Goal: Task Accomplishment & Management: Use online tool/utility

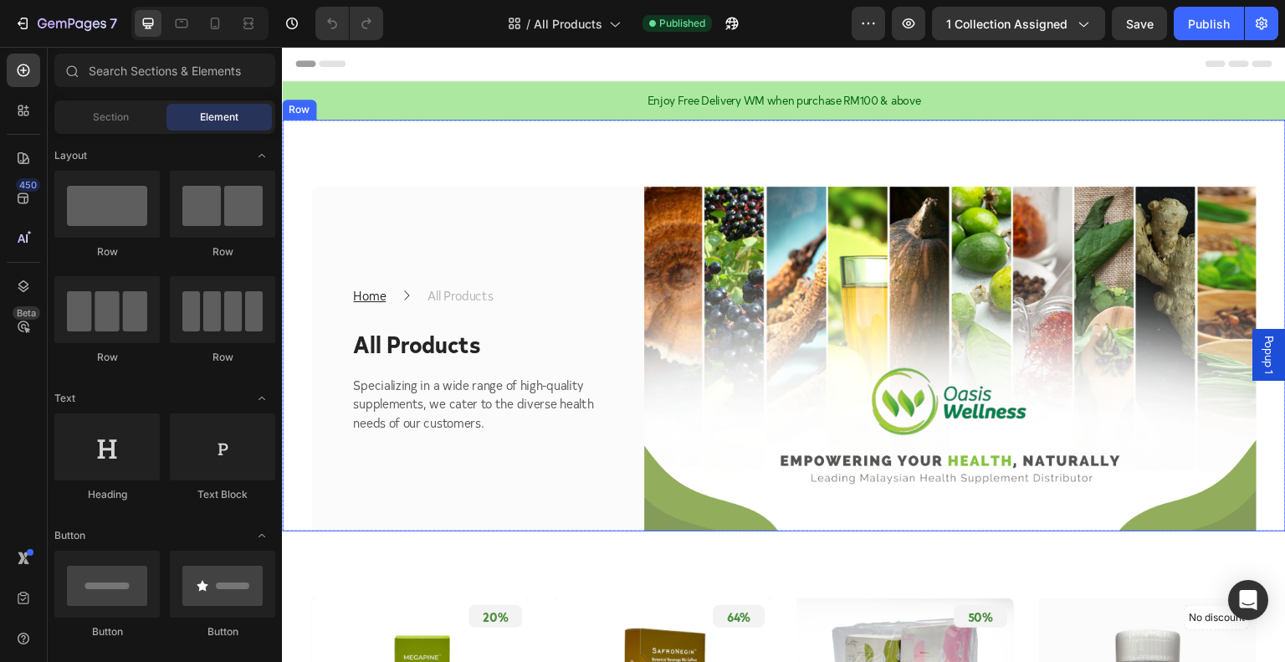
drag, startPoint x: 416, startPoint y: 178, endPoint x: 450, endPoint y: 163, distance: 37.5
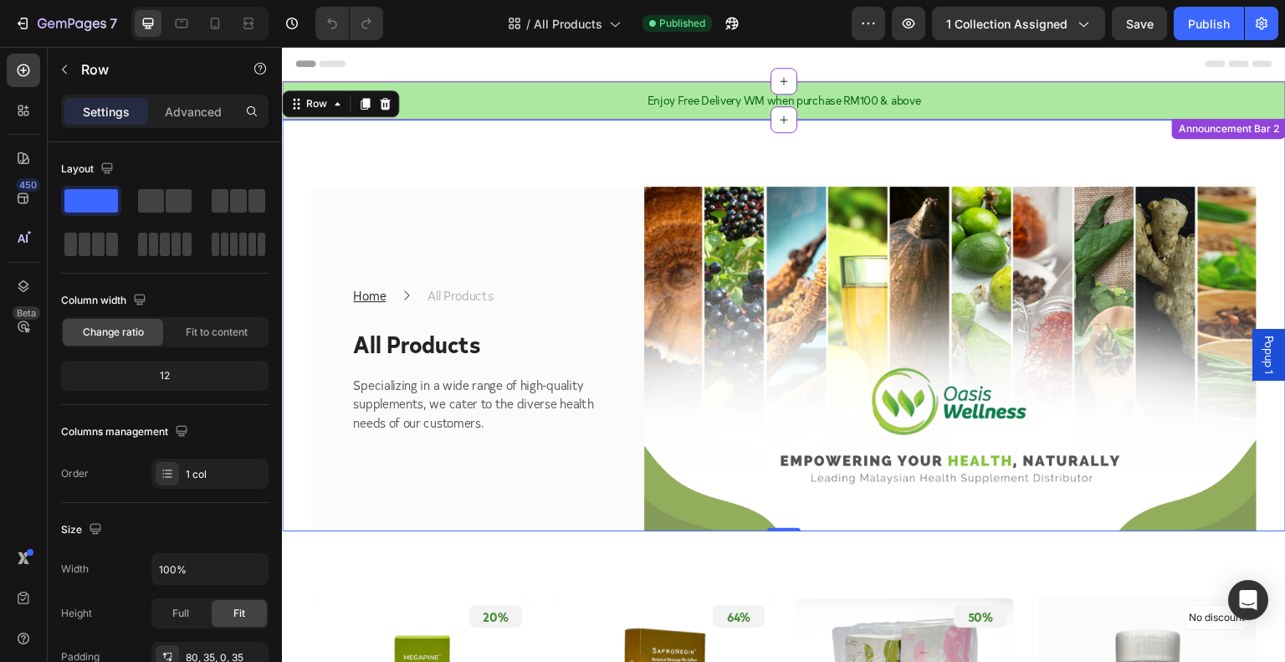
click at [725, 100] on p "Enjoy Free Delivery WM when purchase RM100 & above" at bounding box center [784, 100] width 340 height 15
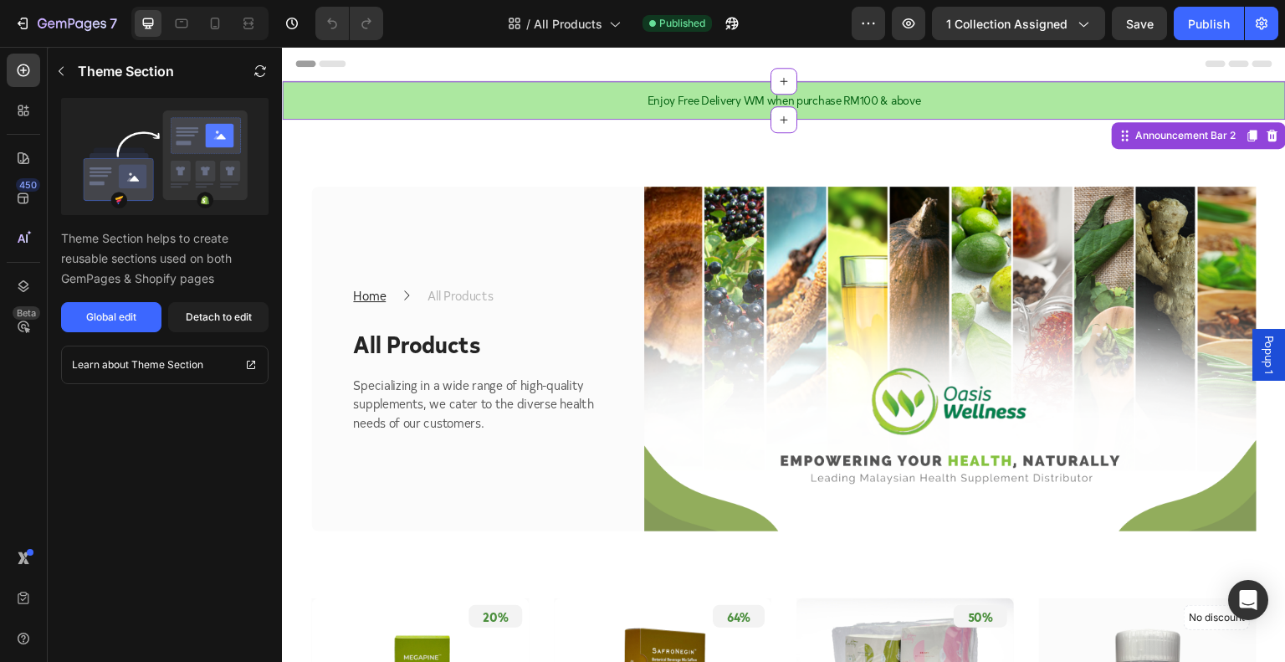
click at [818, 100] on p "Enjoy Free Delivery WM when purchase RM100 & above" at bounding box center [784, 100] width 340 height 15
click at [819, 100] on p "Enjoy Free Delivery WM when purchase RM100 & above" at bounding box center [784, 100] width 340 height 15
click at [713, 103] on p "Enjoy Free Delivery WM when purchase RM100 & above" at bounding box center [784, 100] width 340 height 15
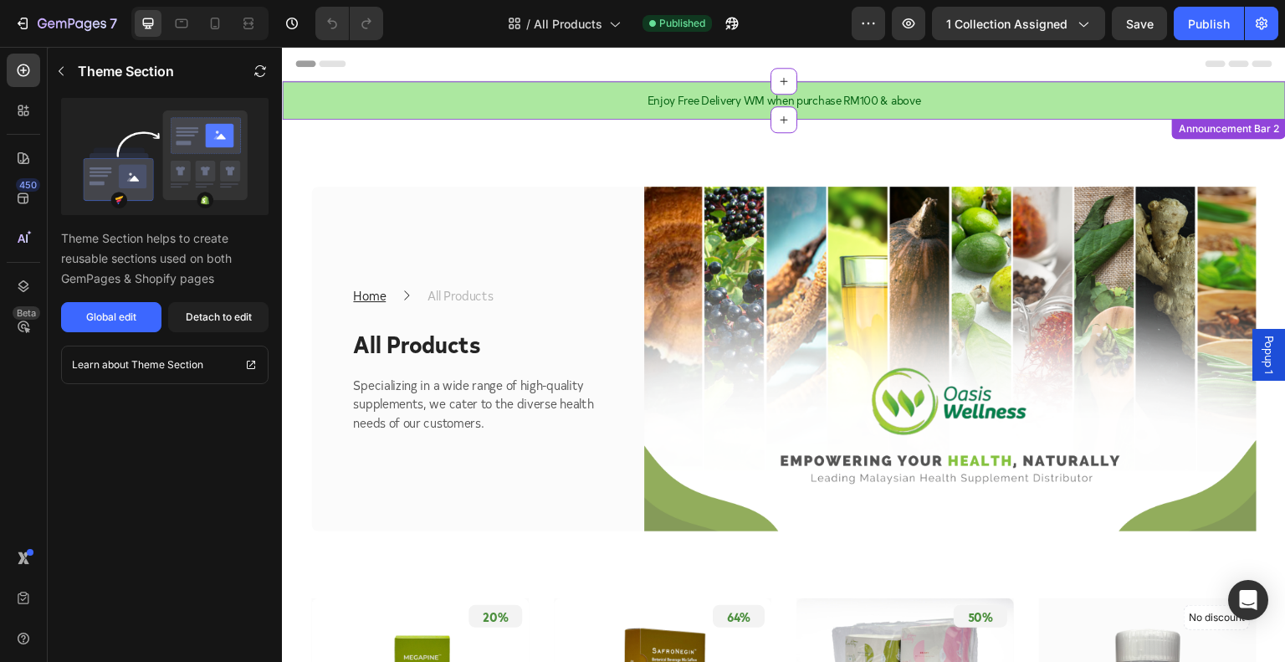
click at [713, 103] on p "Enjoy Free Delivery WM when purchase RM100 & above" at bounding box center [784, 100] width 340 height 15
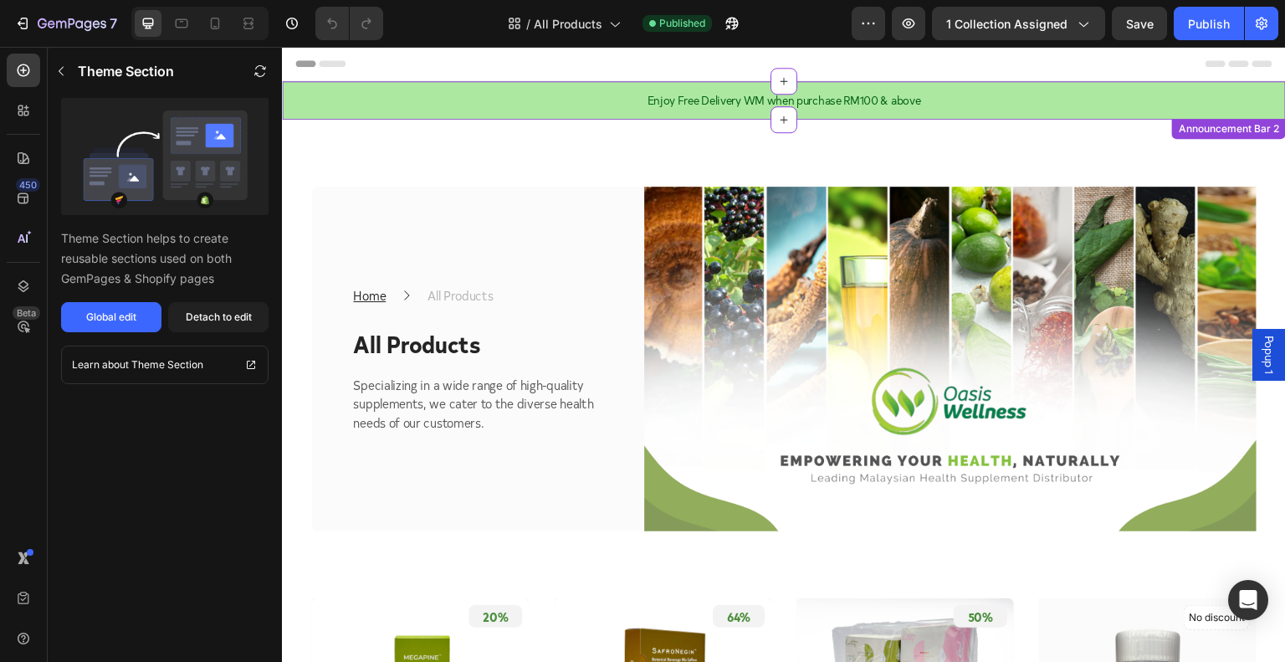
click at [713, 103] on p "Enjoy Free Delivery WM when purchase RM100 & above" at bounding box center [784, 100] width 340 height 15
click at [711, 103] on p "Enjoy Free Delivery WM when purchase RM100 & above" at bounding box center [784, 100] width 340 height 15
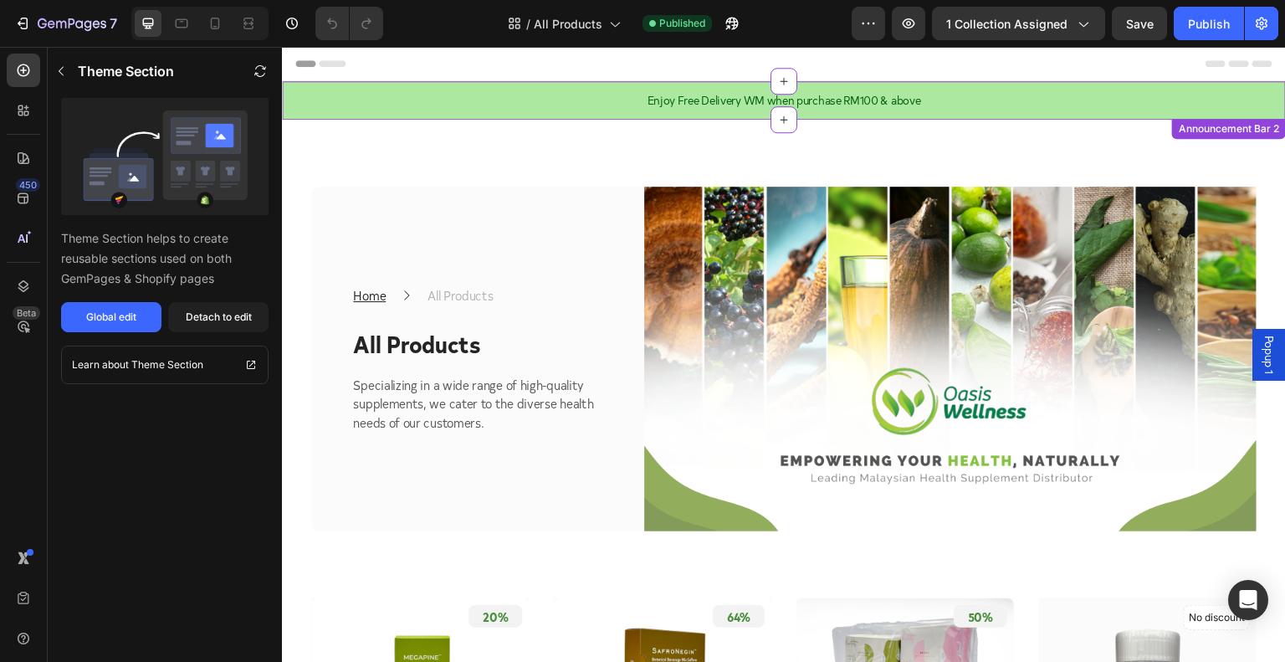
click at [745, 93] on p "Enjoy Free Delivery WM when purchase RM100 & above" at bounding box center [784, 100] width 340 height 15
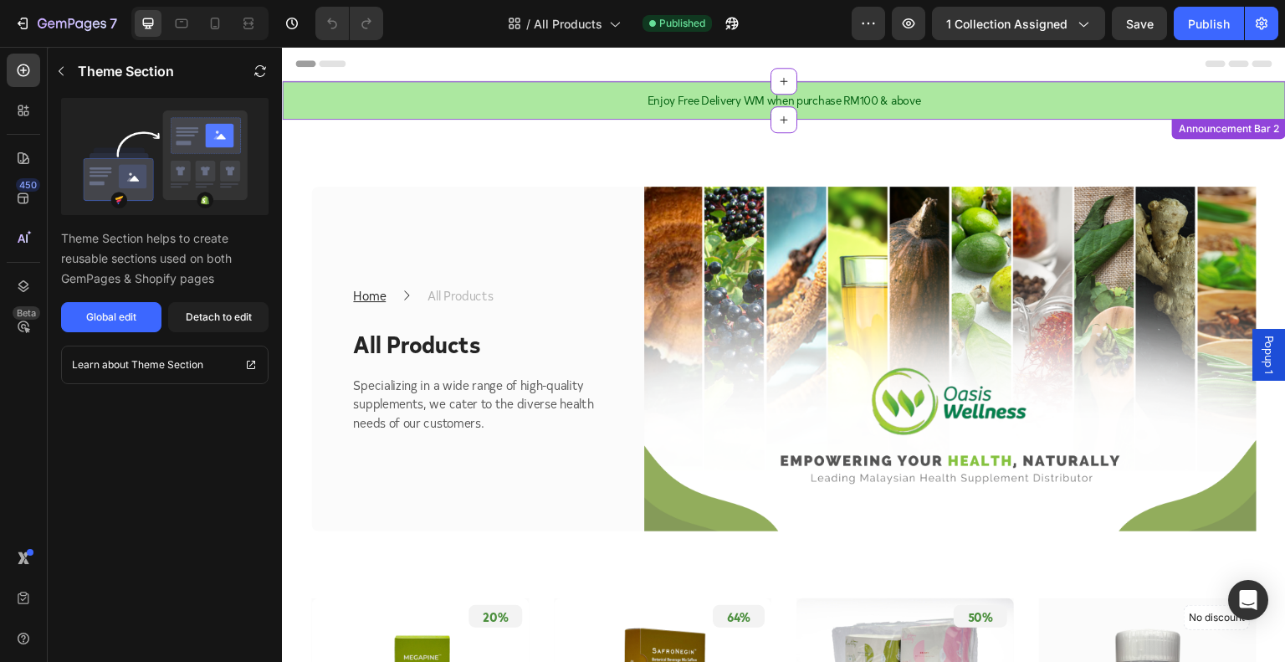
click at [745, 93] on p "Enjoy Free Delivery WM when purchase RM100 & above" at bounding box center [784, 100] width 340 height 15
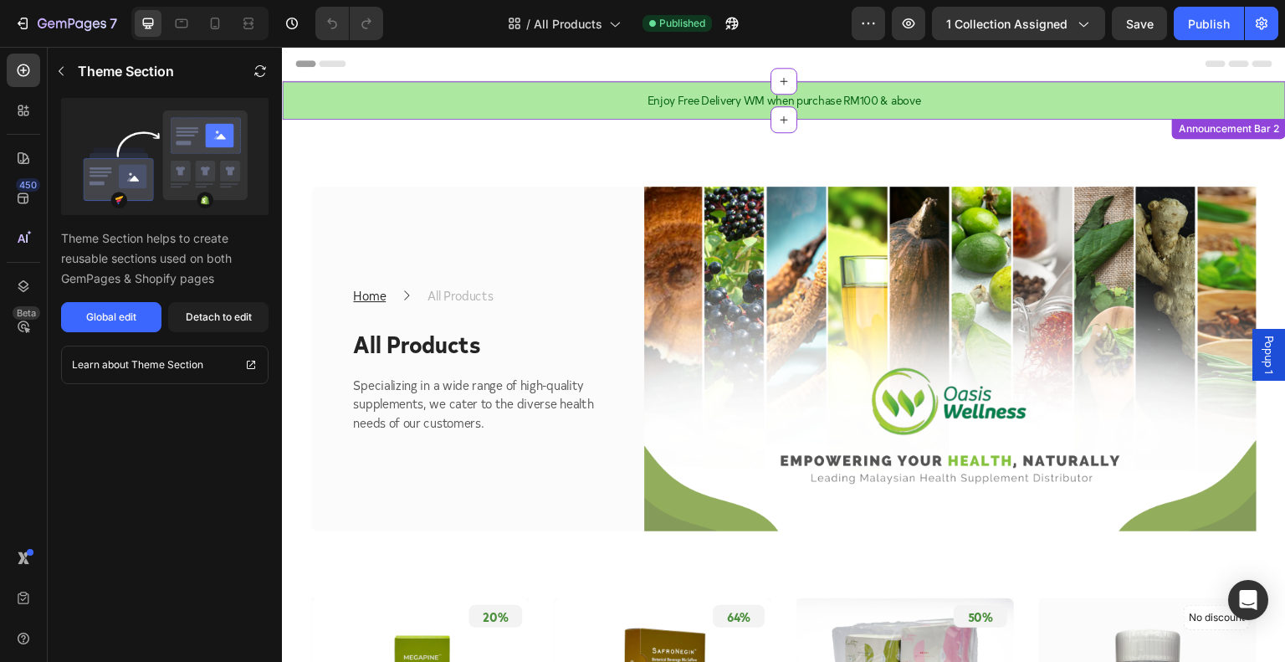
click at [745, 93] on p "Enjoy Free Delivery WM when purchase RM100 & above" at bounding box center [784, 100] width 340 height 15
click at [730, 91] on div "Enjoy Free Delivery WM when purchase RM100 & above" at bounding box center [784, 100] width 343 height 18
click at [29, 108] on icon at bounding box center [23, 110] width 17 height 17
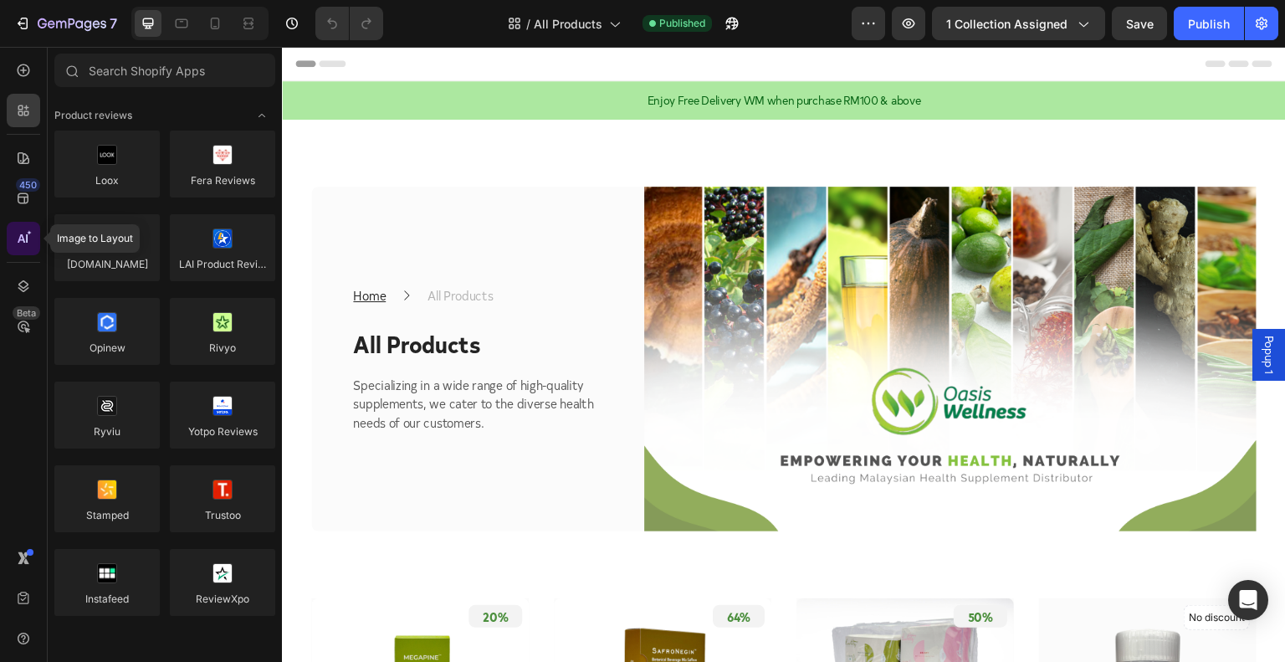
click at [28, 231] on icon at bounding box center [23, 238] width 17 height 17
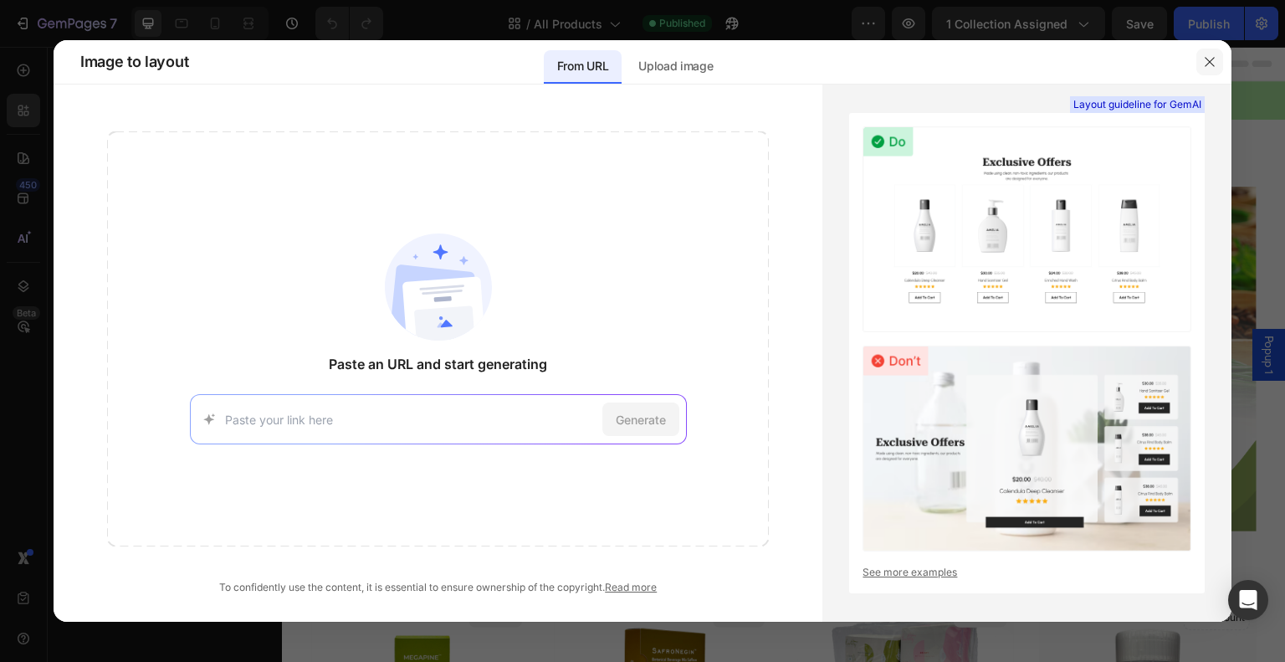
click at [1216, 65] on icon "button" at bounding box center [1209, 61] width 13 height 13
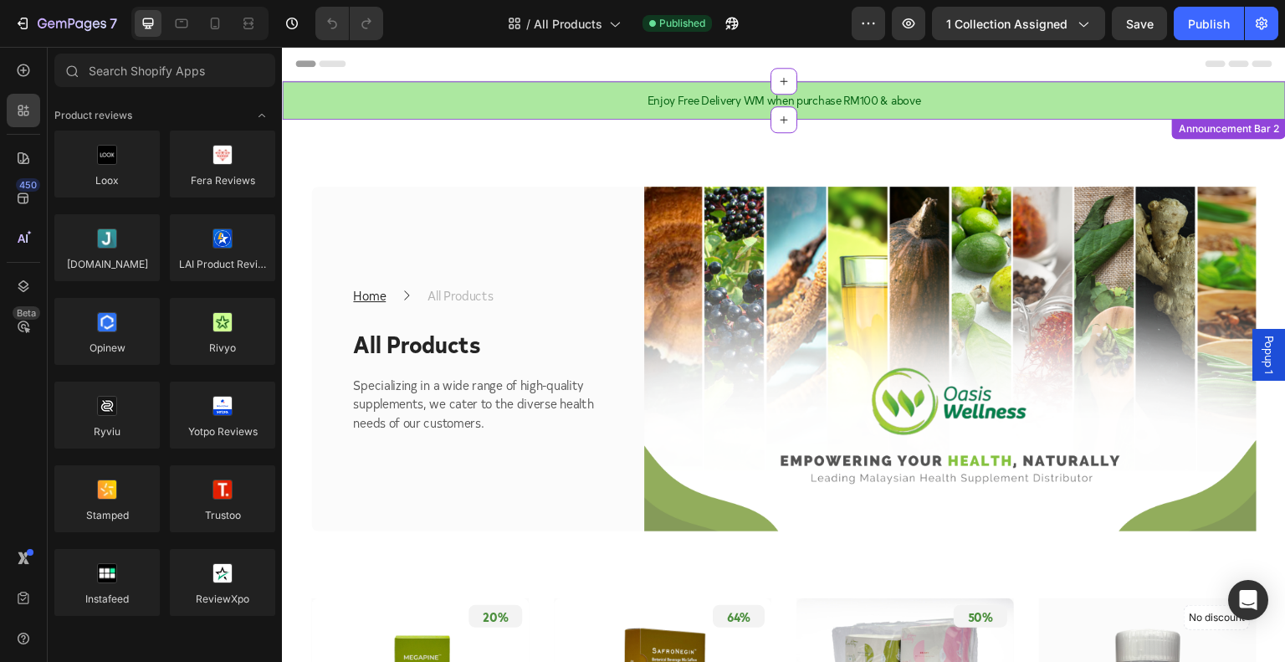
click at [815, 93] on p "Enjoy Free Delivery WM when purchase RM100 & above" at bounding box center [784, 100] width 340 height 15
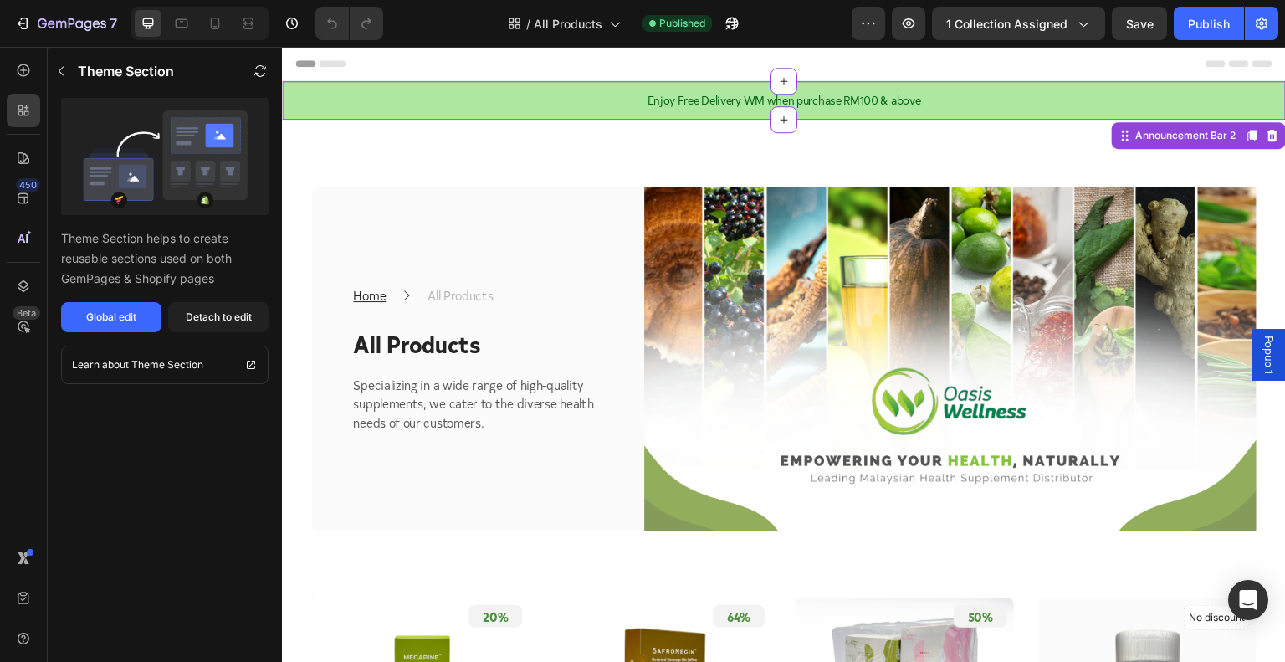
click at [815, 93] on p "Enjoy Free Delivery WM when purchase RM100 & above" at bounding box center [784, 100] width 340 height 15
click at [803, 85] on div "Enjoy Free Delivery WM when purchase RM100 & above Text Block Row Row Row" at bounding box center [784, 100] width 1004 height 38
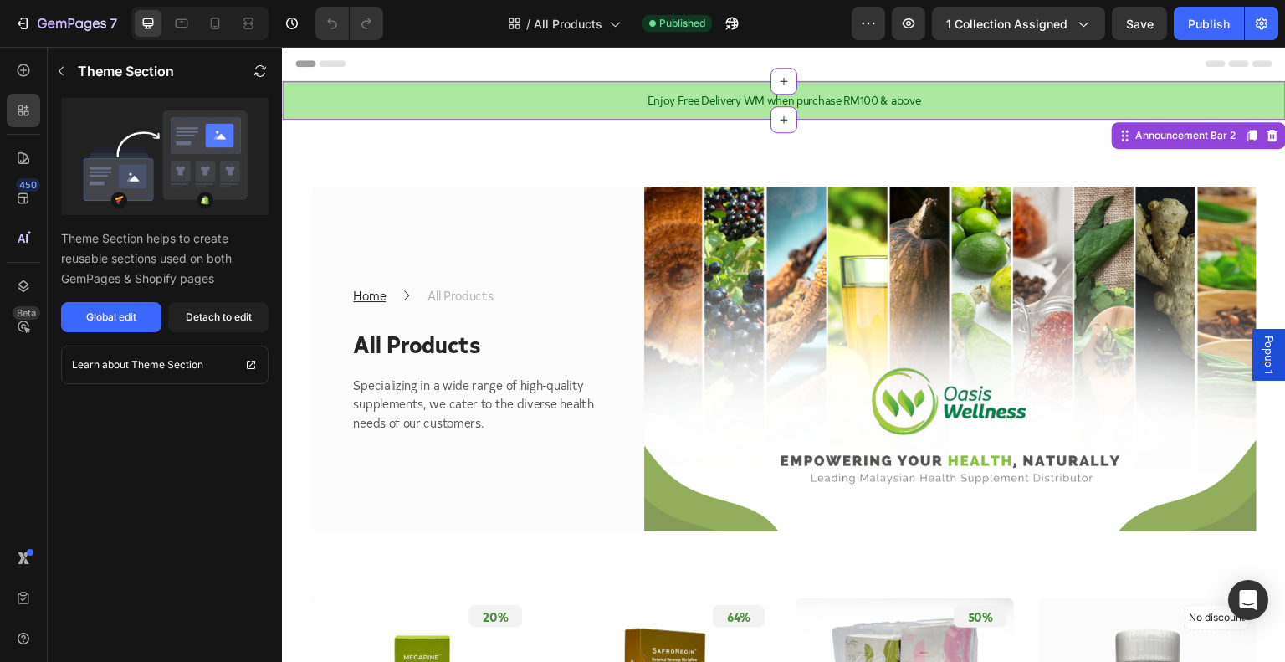
click at [803, 85] on div "Enjoy Free Delivery WM when purchase RM100 & above Text Block Row Row Row" at bounding box center [784, 100] width 1004 height 38
click at [1126, 140] on icon at bounding box center [1127, 140] width 3 height 3
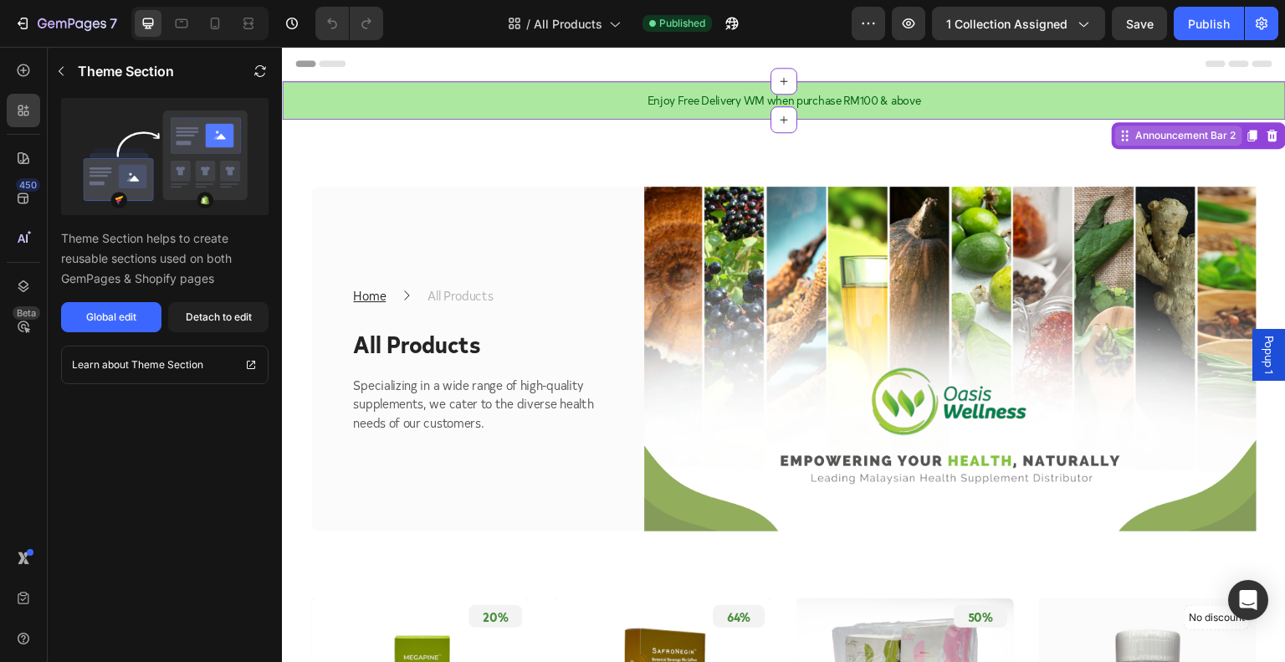
click at [1137, 140] on div "Announcement Bar 2" at bounding box center [1185, 135] width 107 height 15
click at [1132, 140] on div "Announcement Bar 2" at bounding box center [1185, 135] width 107 height 15
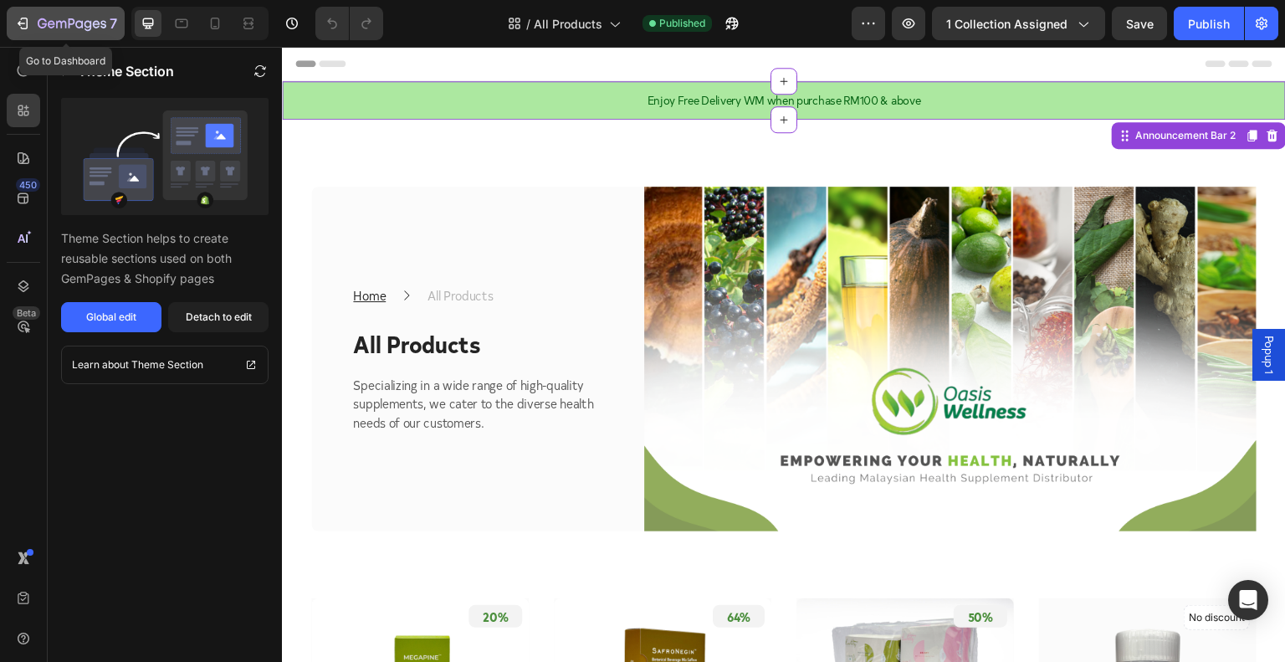
click at [24, 19] on icon "button" at bounding box center [22, 23] width 17 height 17
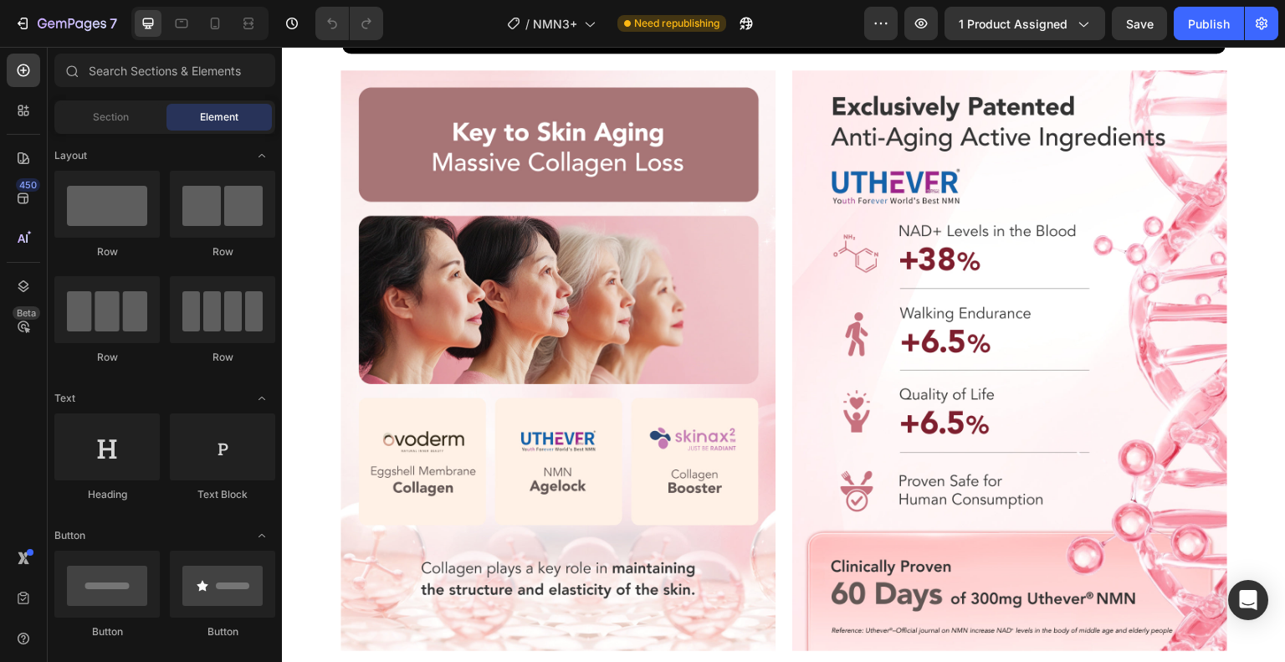
scroll to position [1952, 0]
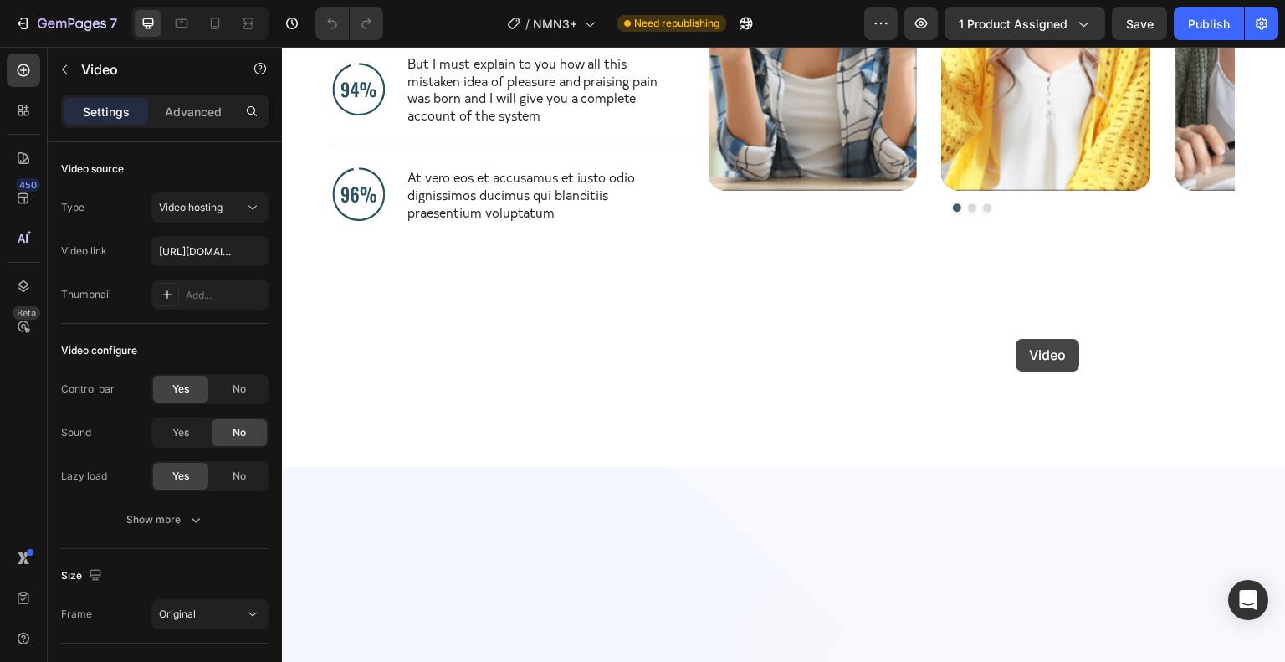
scroll to position [4730, 0]
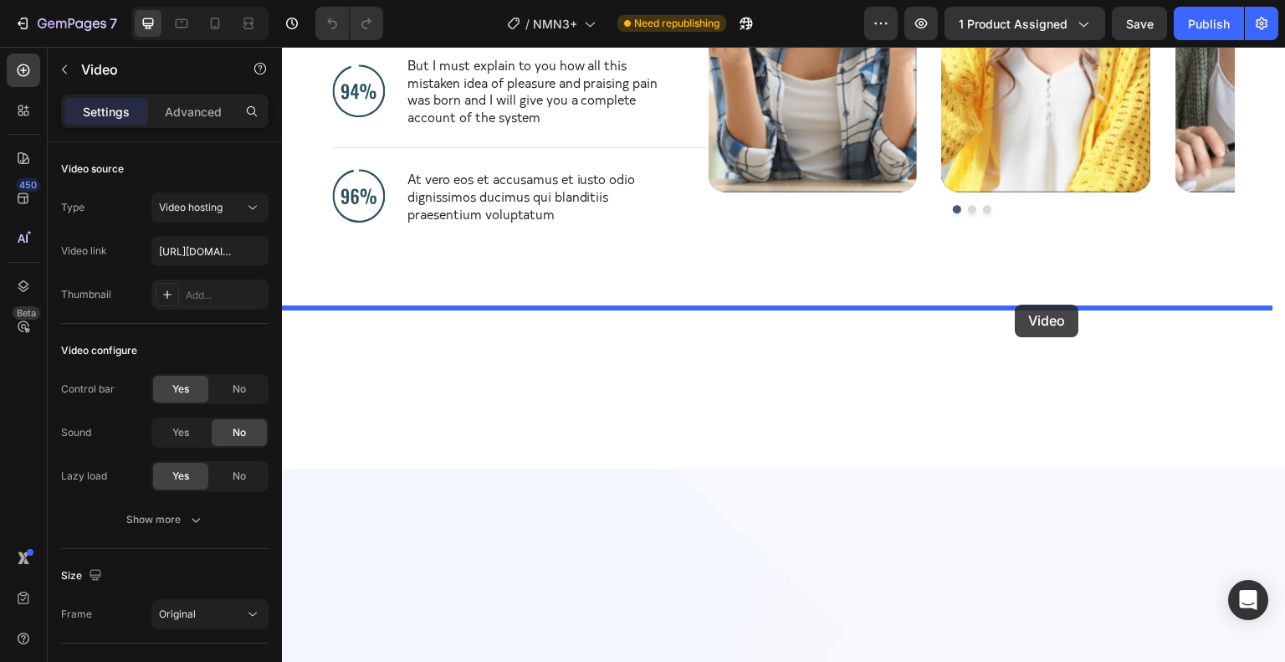
drag, startPoint x: 1020, startPoint y: 295, endPoint x: 1016, endPoint y: 305, distance: 10.9
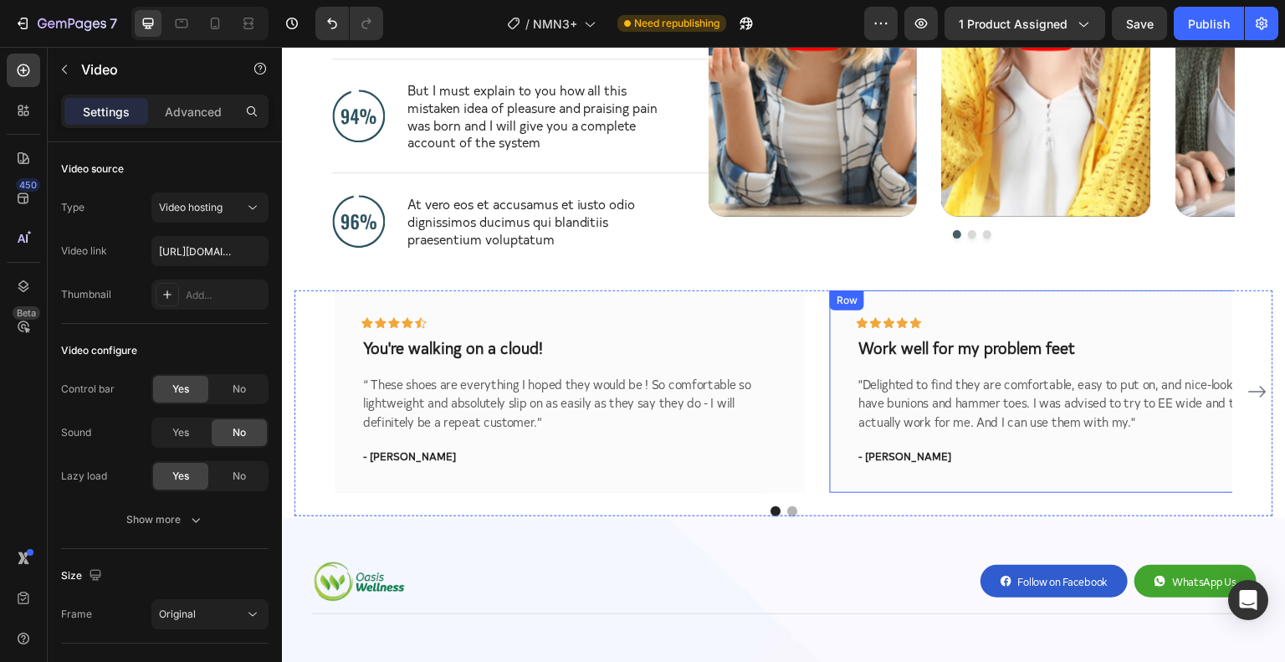
scroll to position [4927, 0]
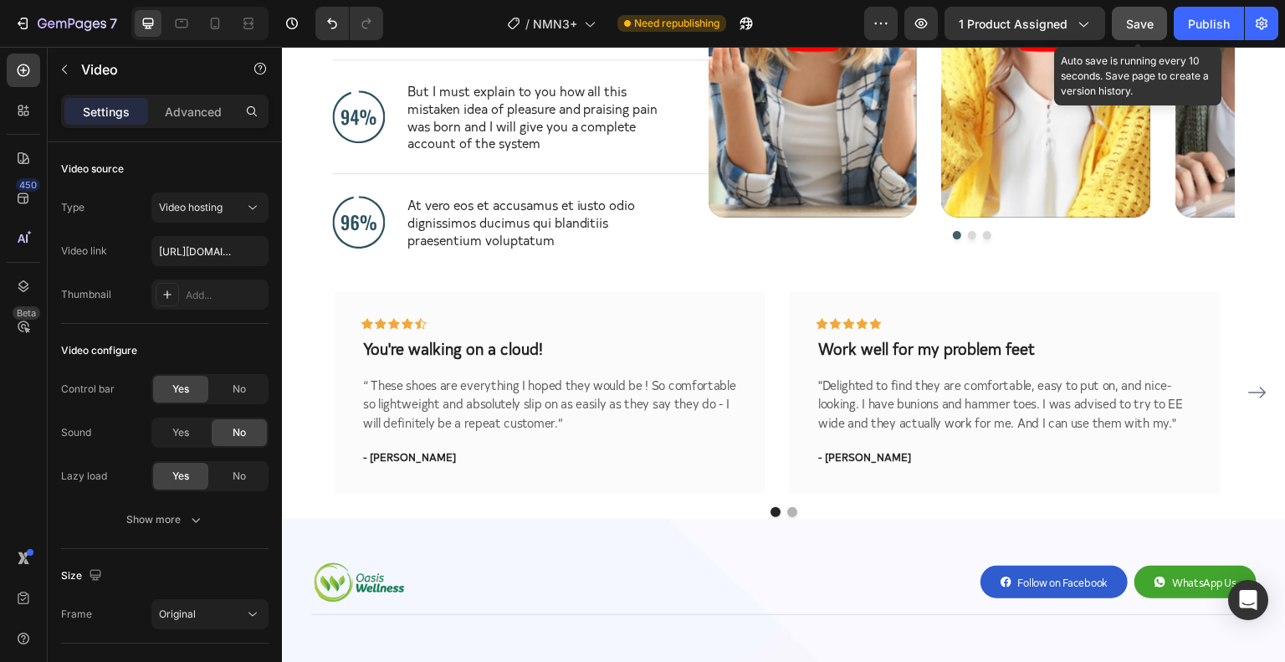
click at [1149, 22] on span "Save" at bounding box center [1140, 24] width 28 height 14
